Goal: Check status: Check status

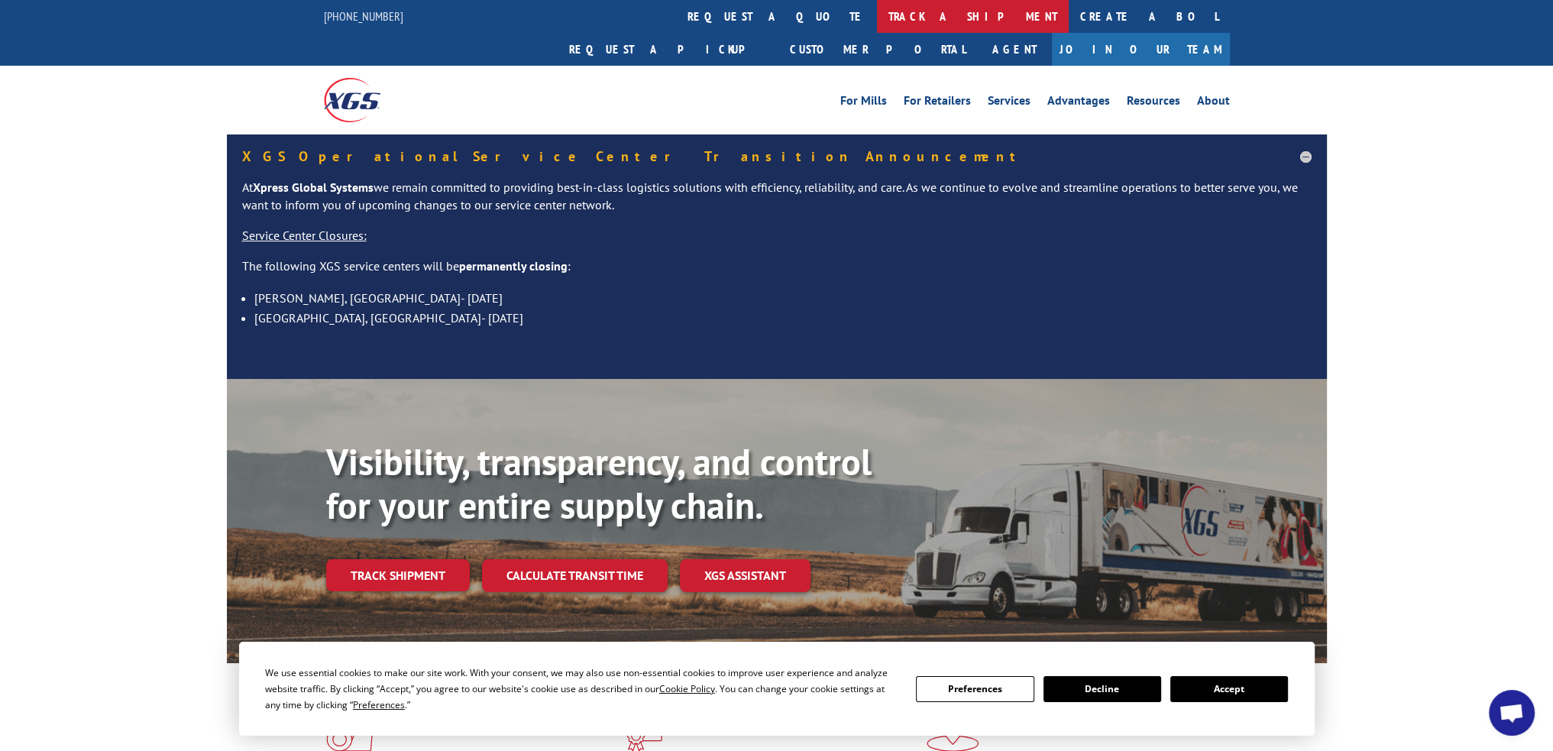
click at [877, 15] on link "track a shipment" at bounding box center [973, 16] width 192 height 33
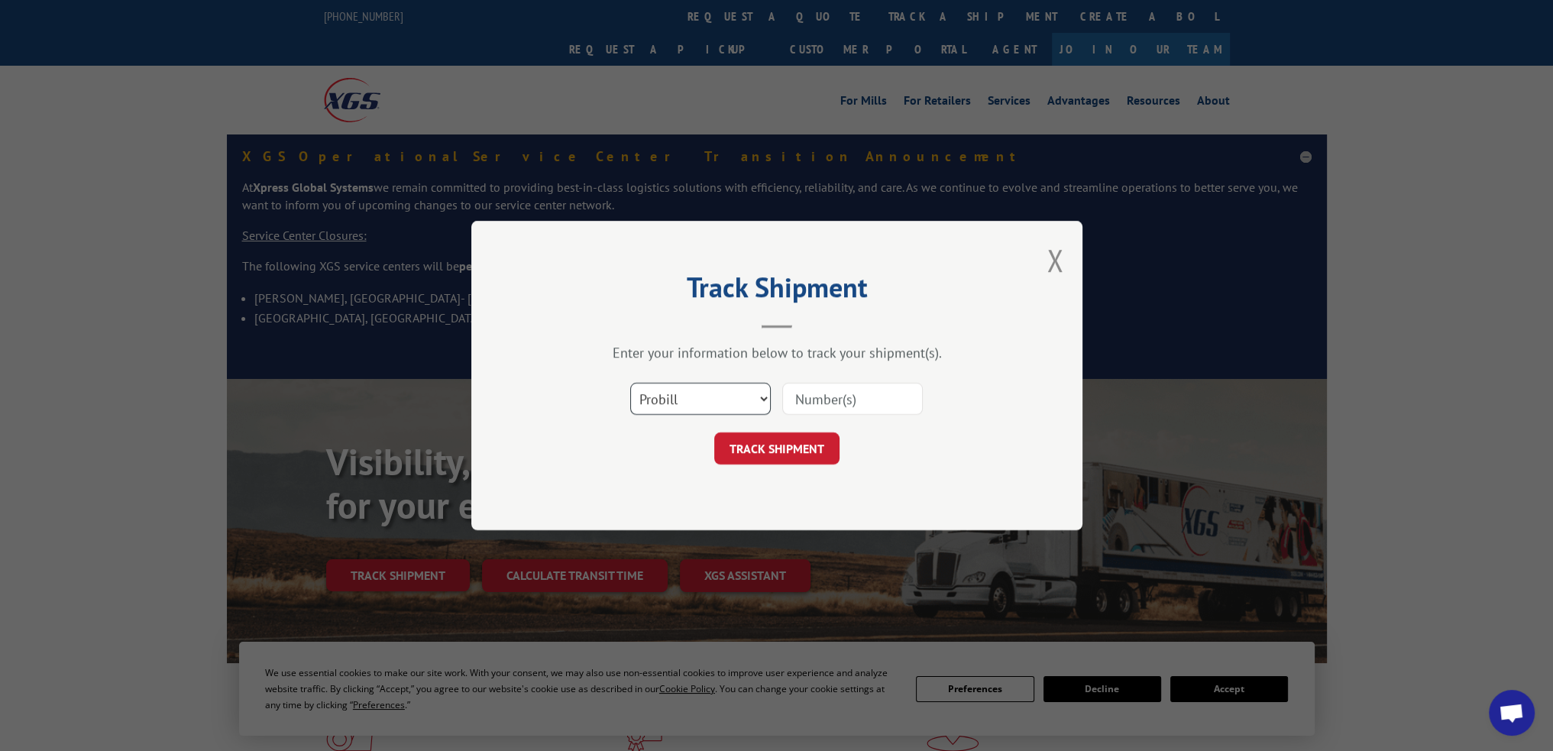
click at [717, 392] on select "Select category... Probill BOL PO" at bounding box center [700, 399] width 141 height 32
select select "bol"
click at [630, 383] on select "Select category... Probill BOL PO" at bounding box center [700, 399] width 141 height 32
click at [830, 403] on input at bounding box center [852, 399] width 141 height 32
paste input "6200036369"
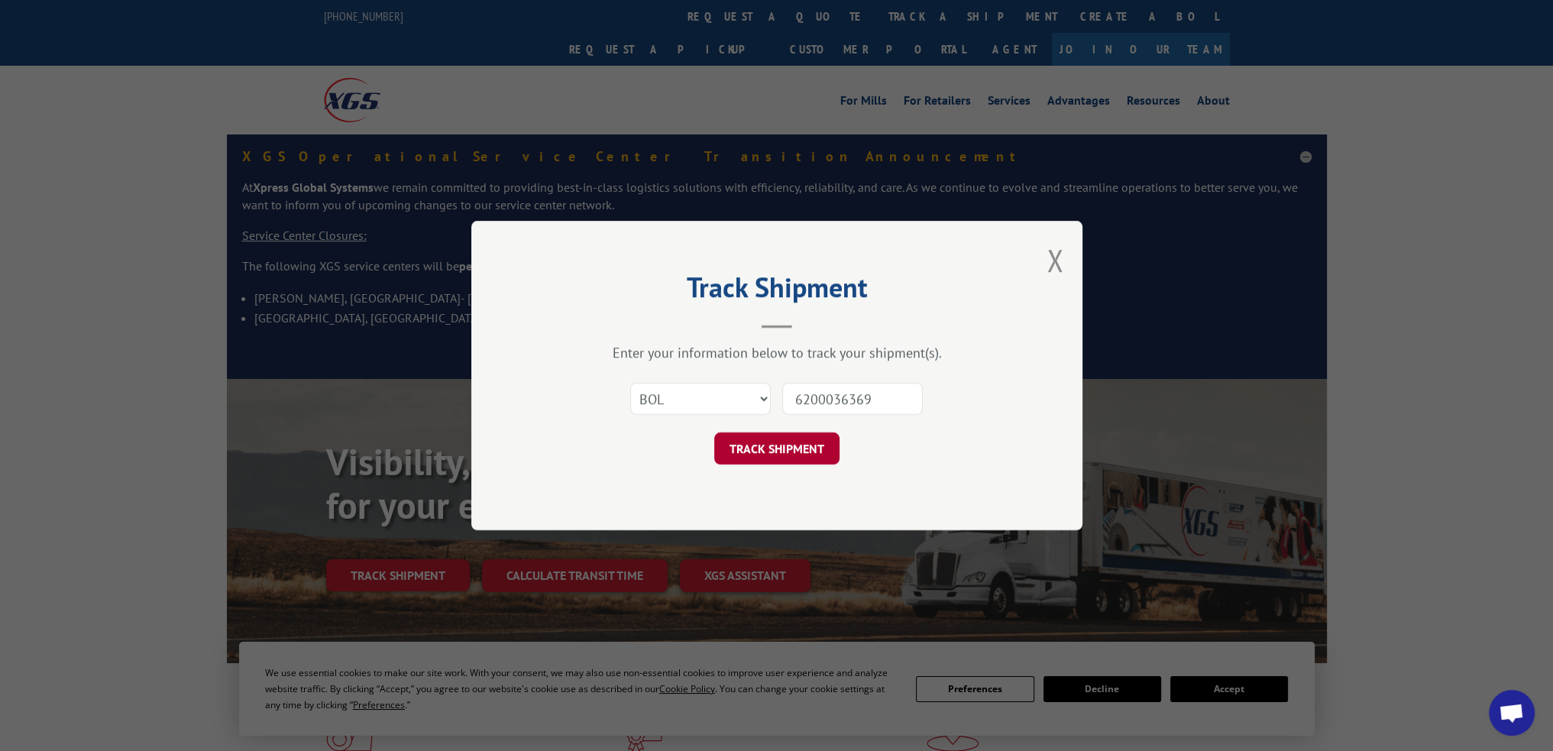
type input "6200036369"
click at [804, 451] on button "TRACK SHIPMENT" at bounding box center [776, 448] width 125 height 32
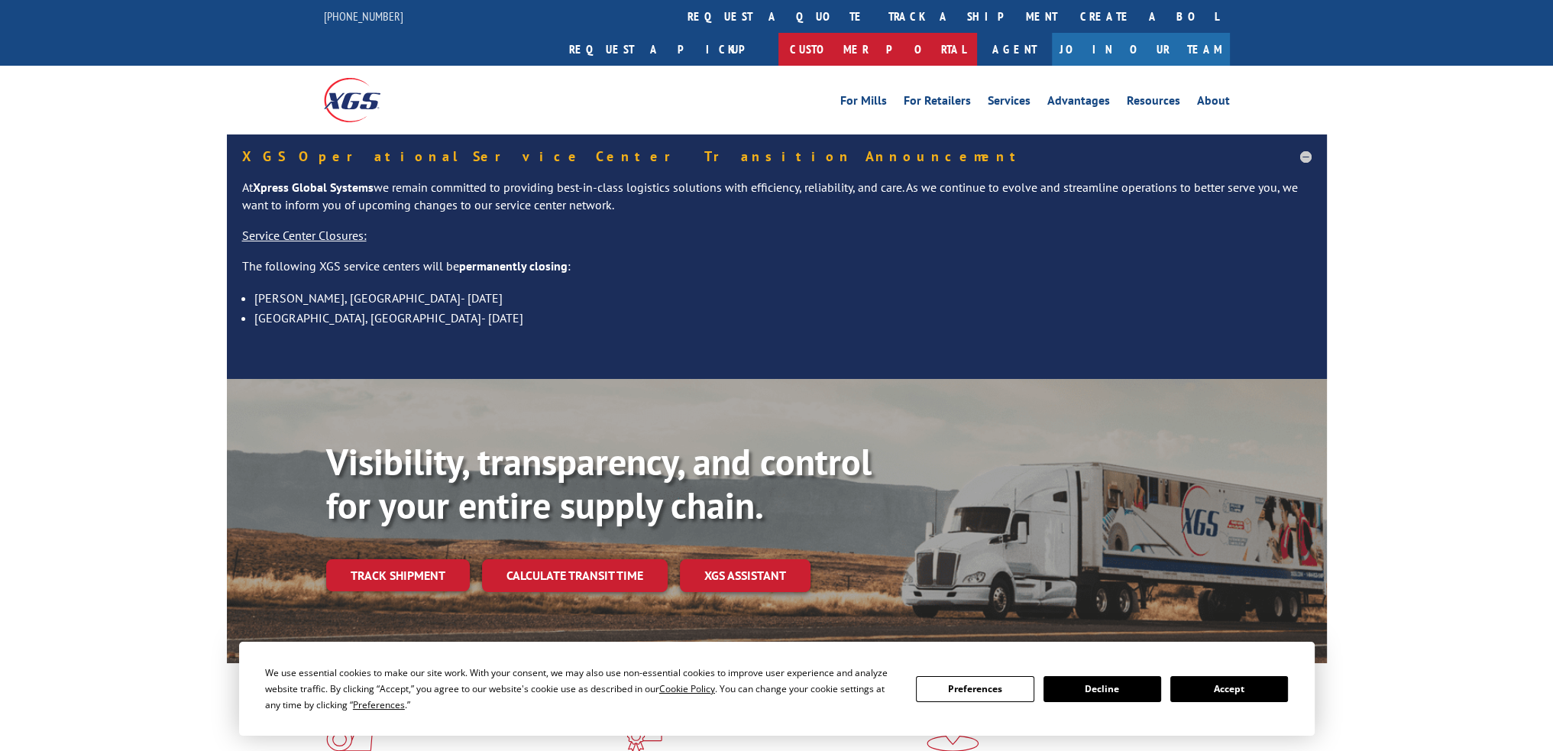
click at [977, 33] on link "Customer Portal" at bounding box center [877, 49] width 199 height 33
